Goal: Information Seeking & Learning: Understand process/instructions

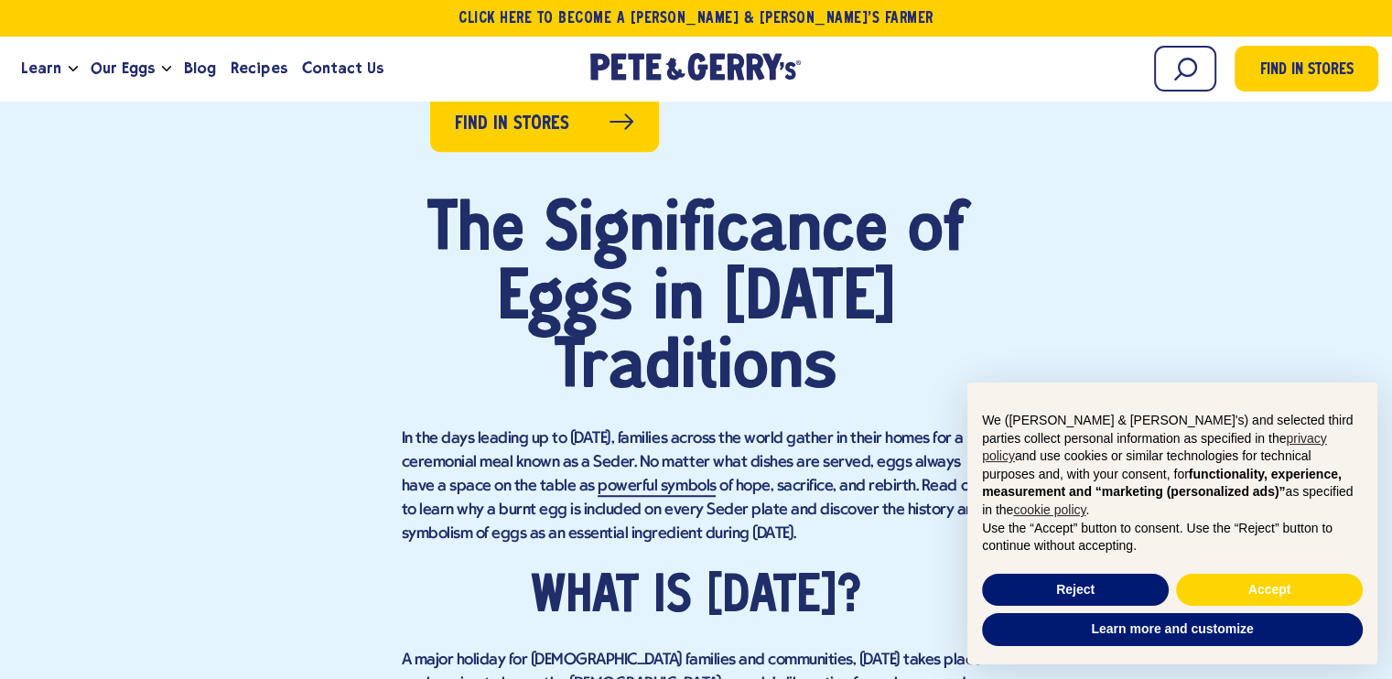
scroll to position [1099, 0]
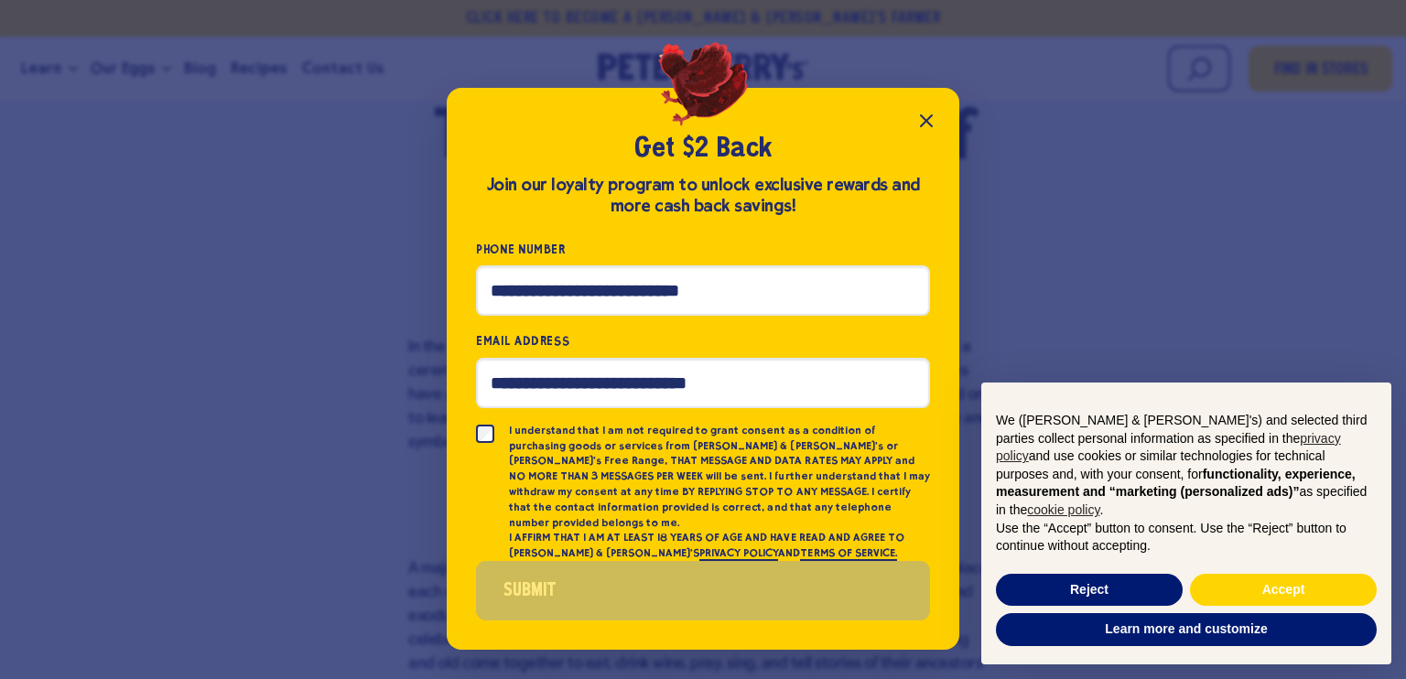
click at [928, 120] on icon "Close popup" at bounding box center [926, 121] width 22 height 22
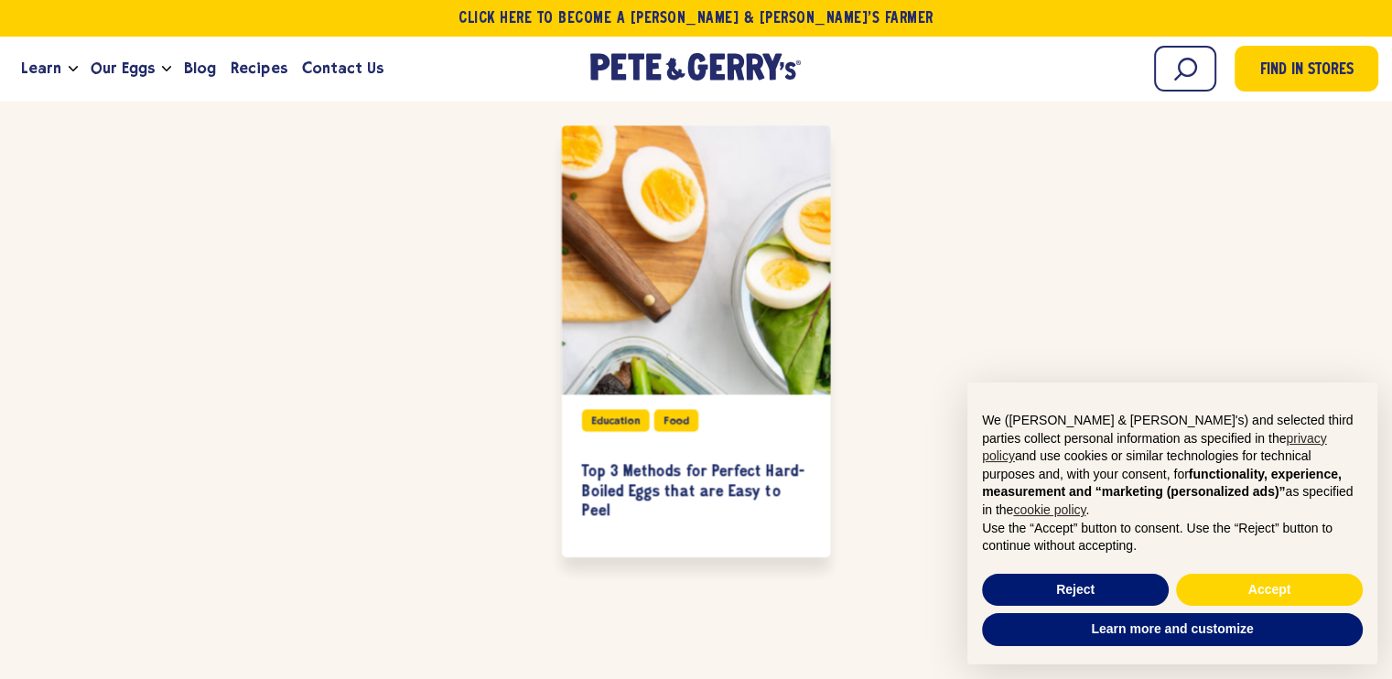
scroll to position [3388, 0]
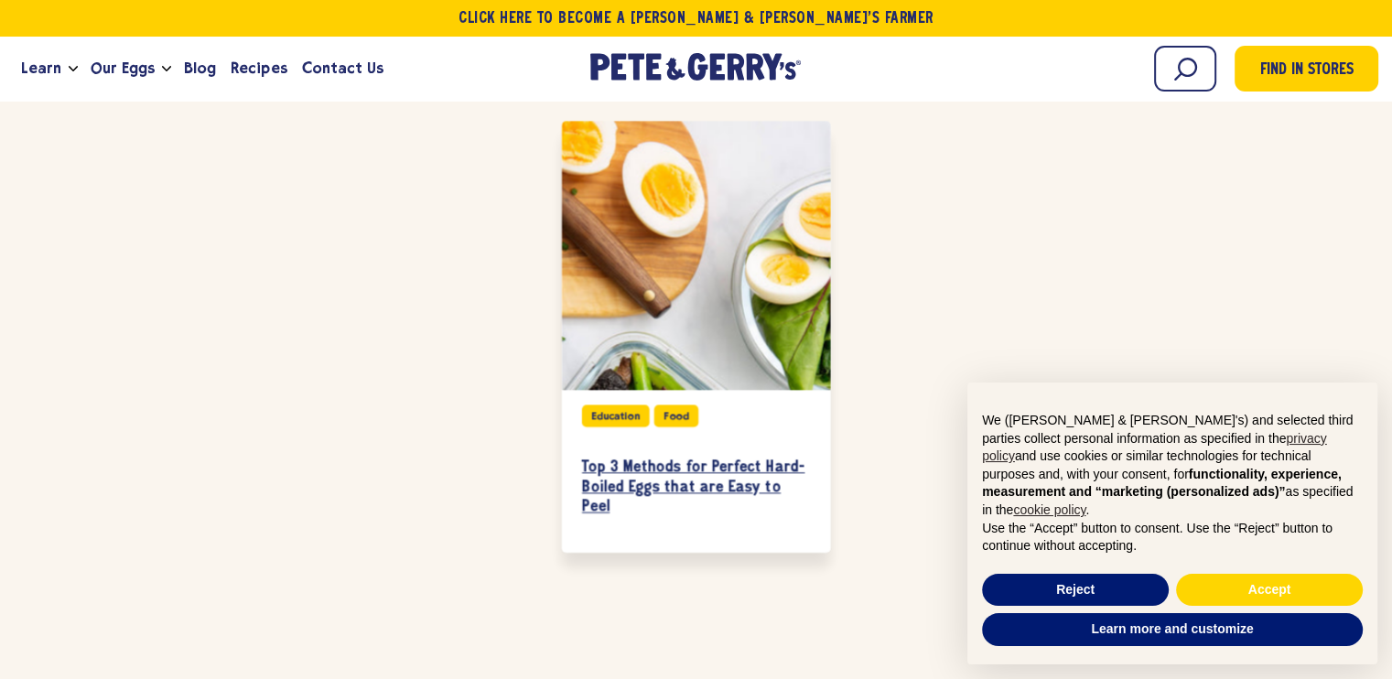
click at [637, 458] on h3 "Top 3 Methods for Perfect Hard-Boiled Eggs that are Easy to Peel" at bounding box center [696, 487] width 228 height 59
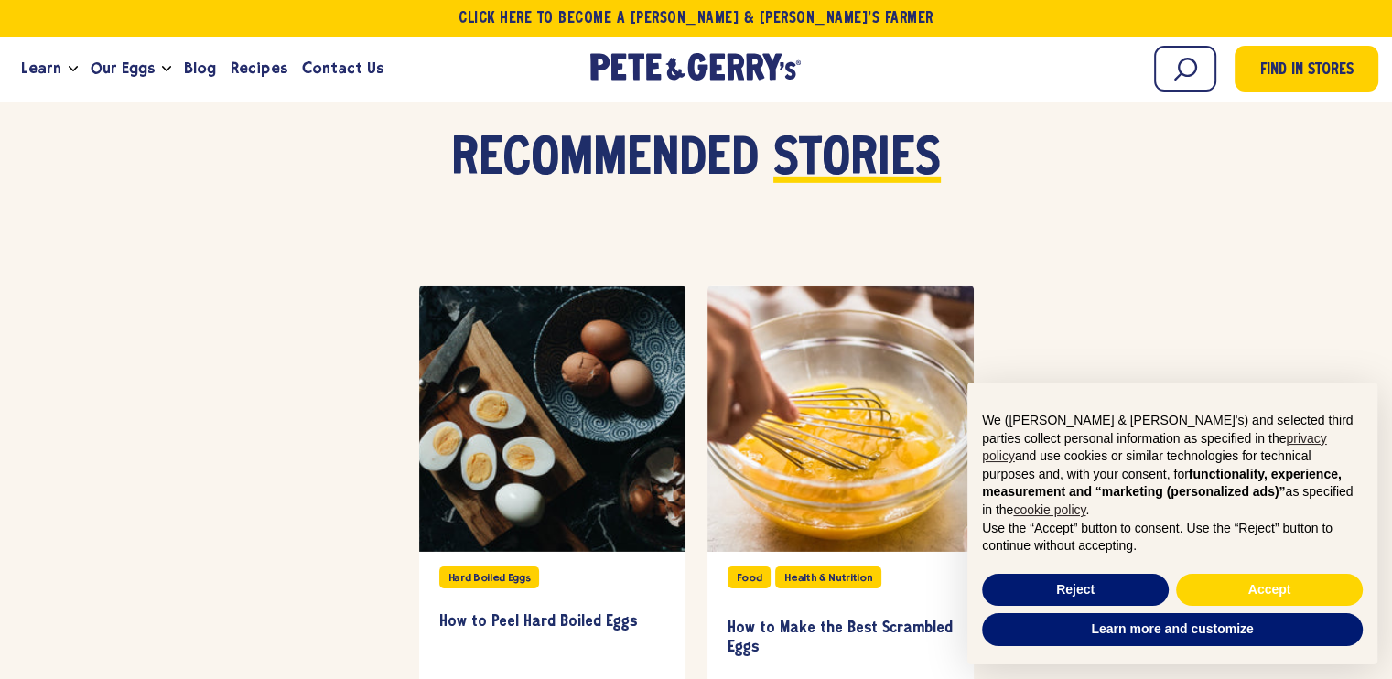
scroll to position [5675, 0]
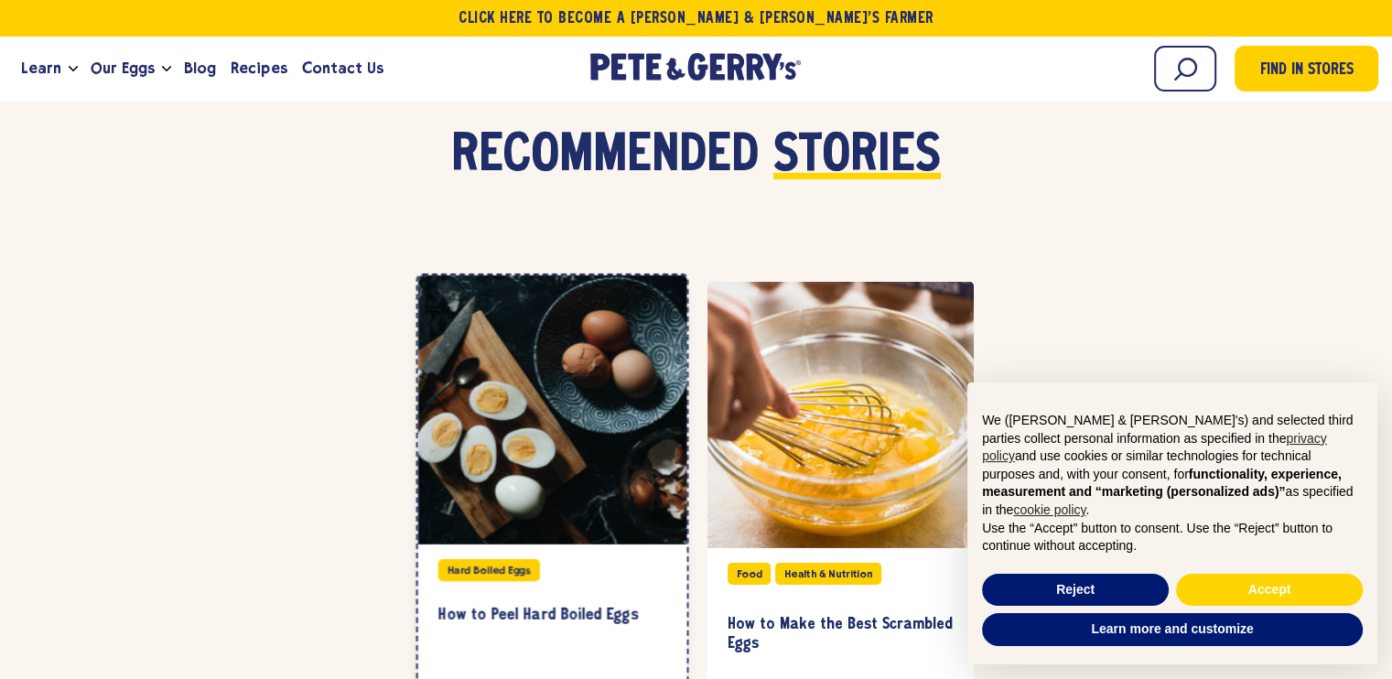
click at [486, 559] on div "Hard Boiled Eggs" at bounding box center [489, 570] width 102 height 22
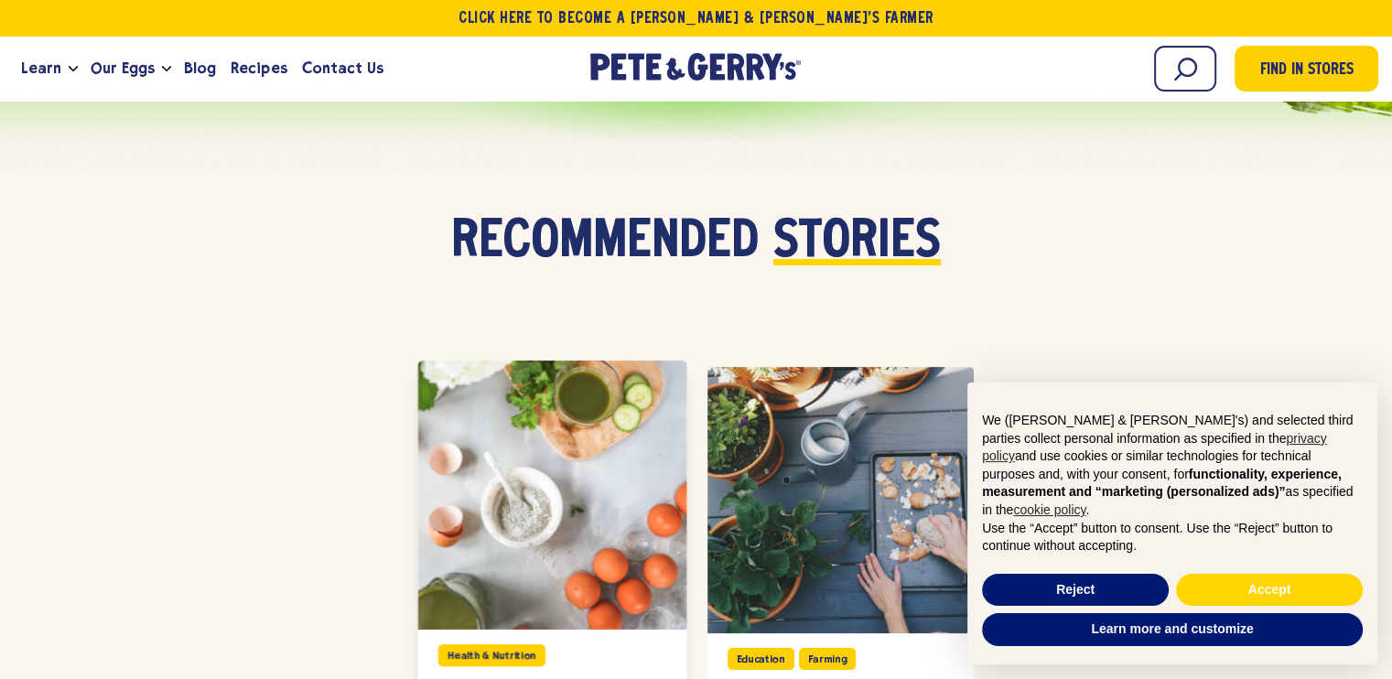
scroll to position [7323, 0]
